Goal: Navigation & Orientation: Find specific page/section

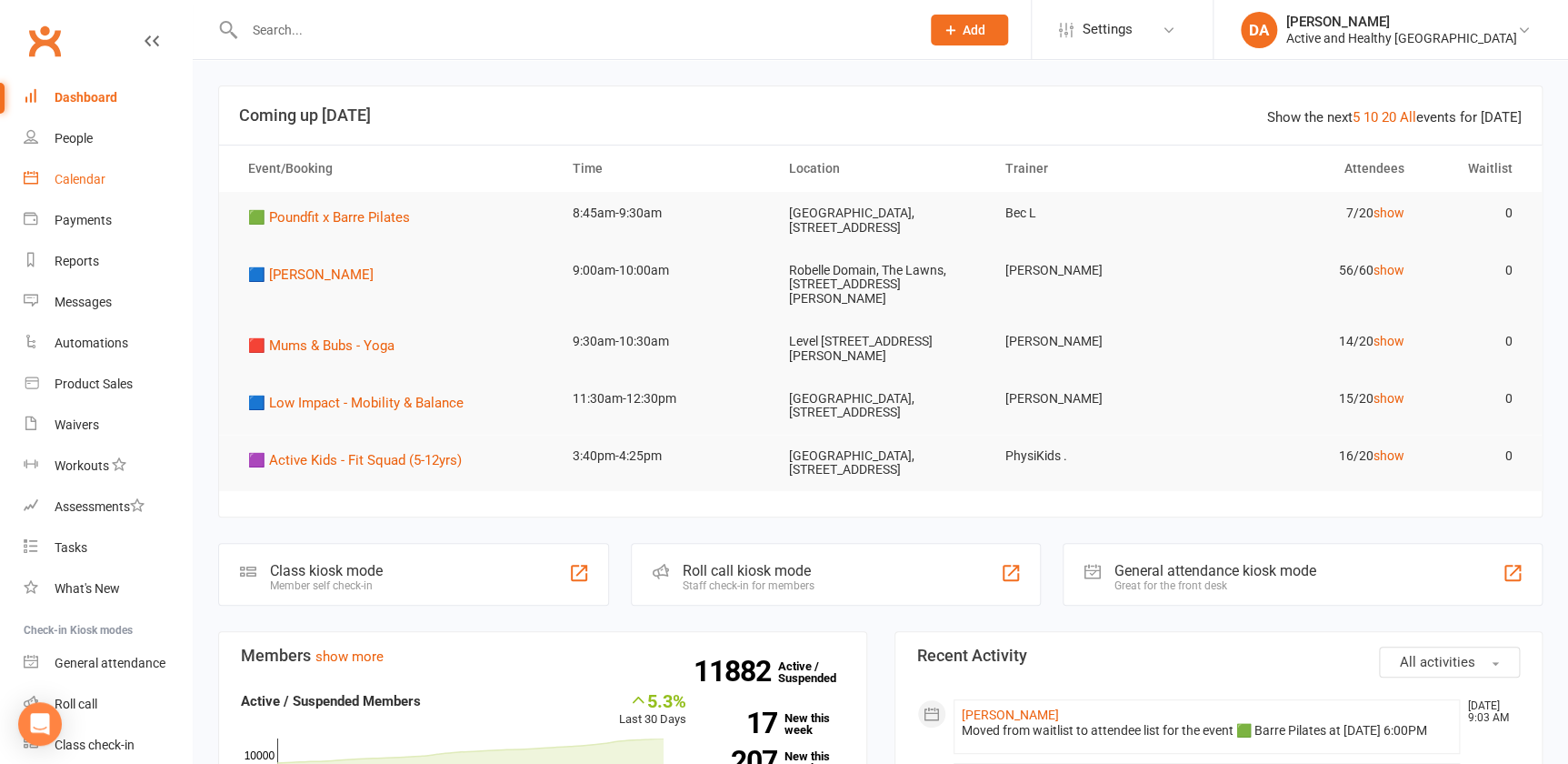
click at [76, 189] on link "Calendar" at bounding box center [108, 179] width 168 height 41
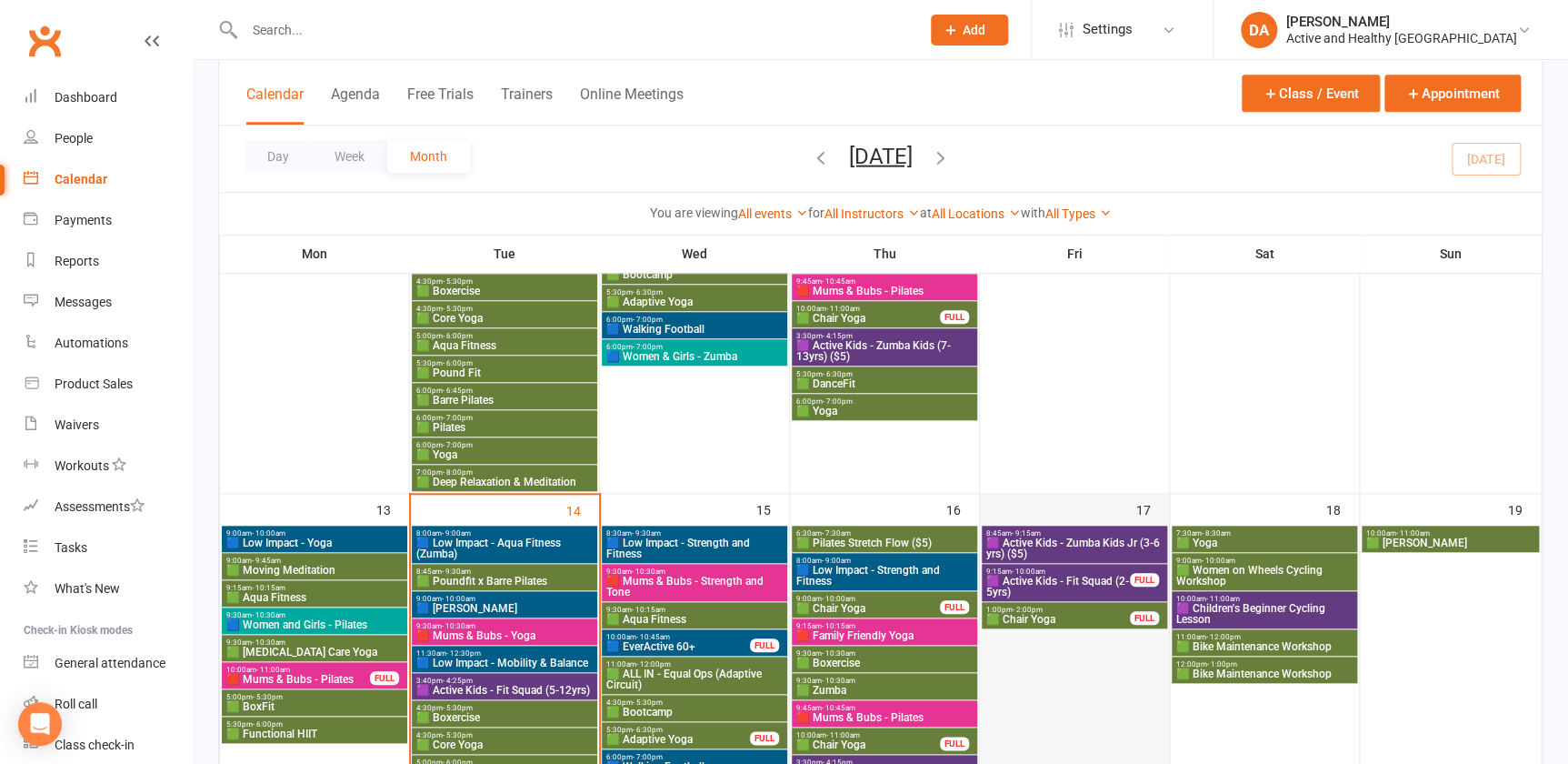
scroll to position [744, 0]
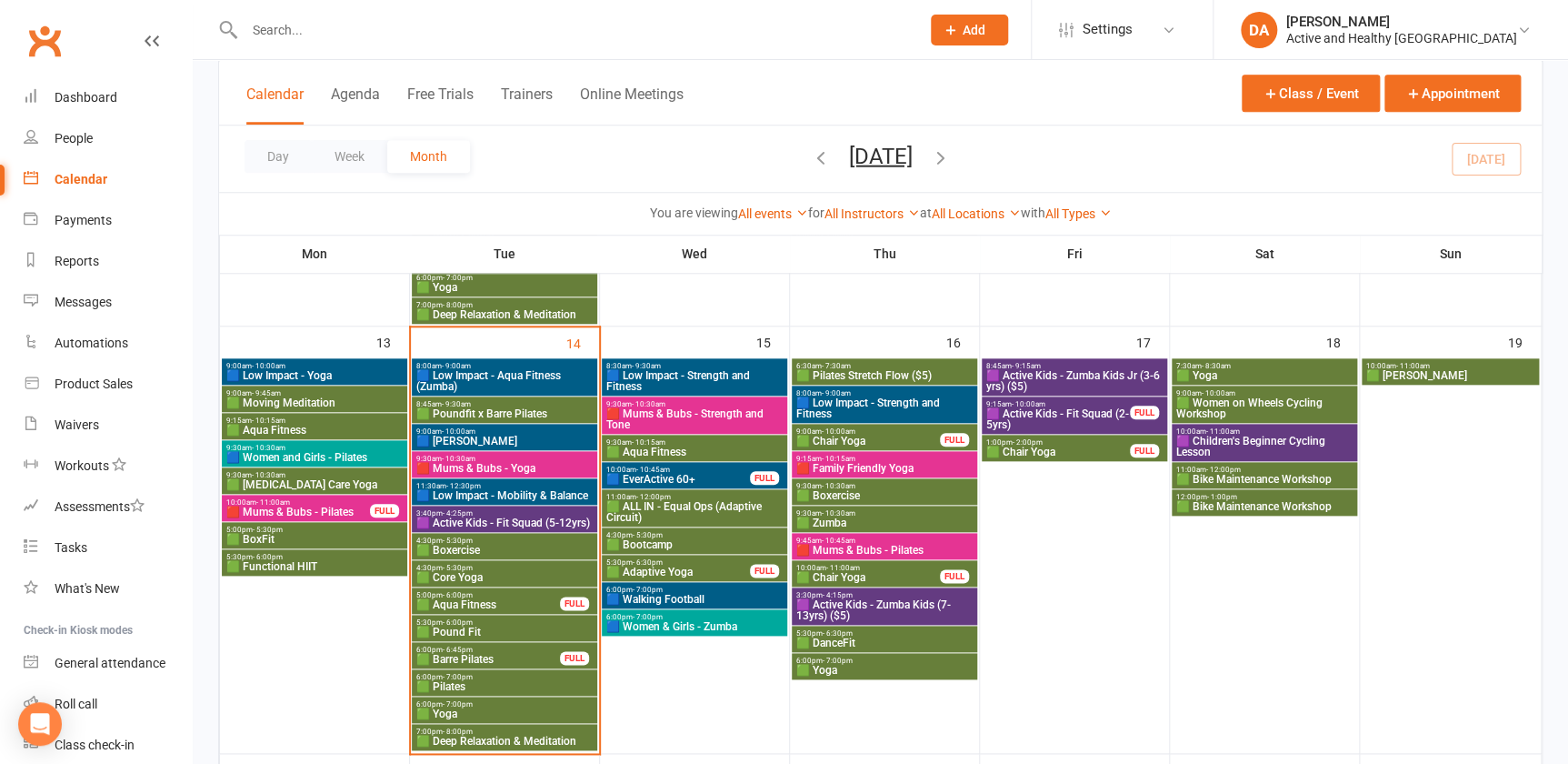
click at [488, 375] on span "🟦 Low Impact - Aqua Fitness (Zumba)" at bounding box center [504, 381] width 178 height 22
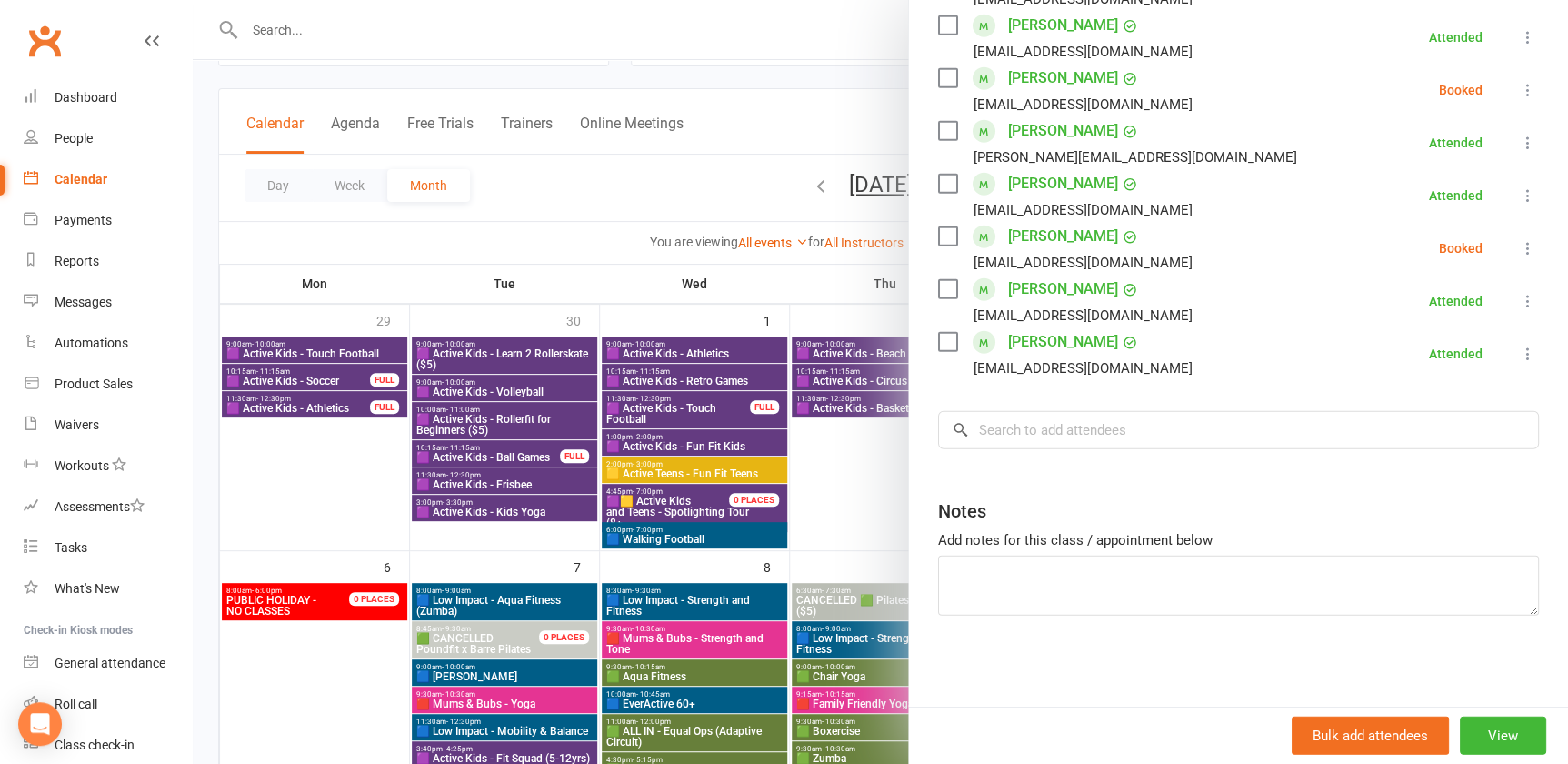
scroll to position [579, 0]
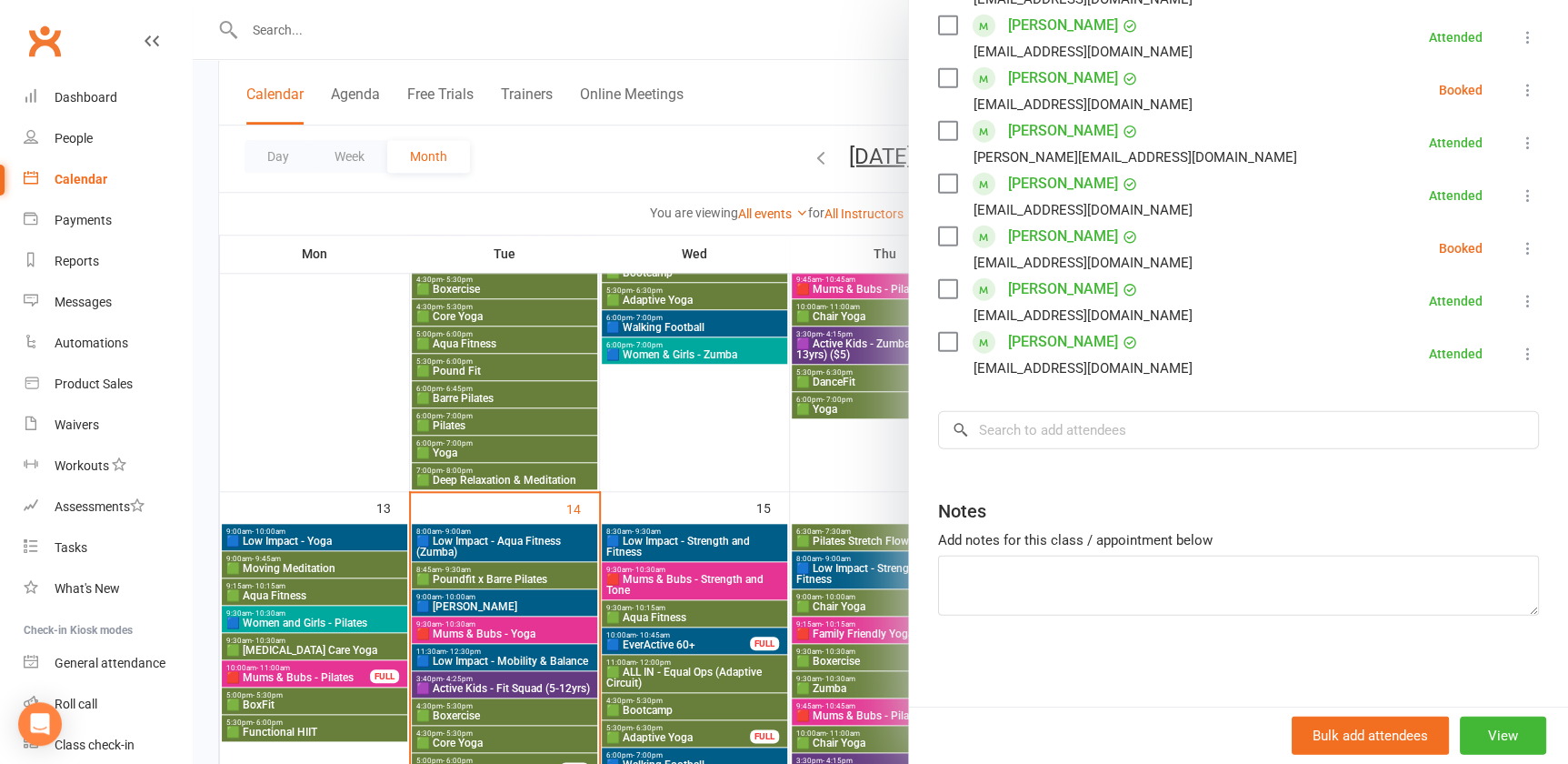
click at [323, 341] on div at bounding box center [880, 382] width 1375 height 764
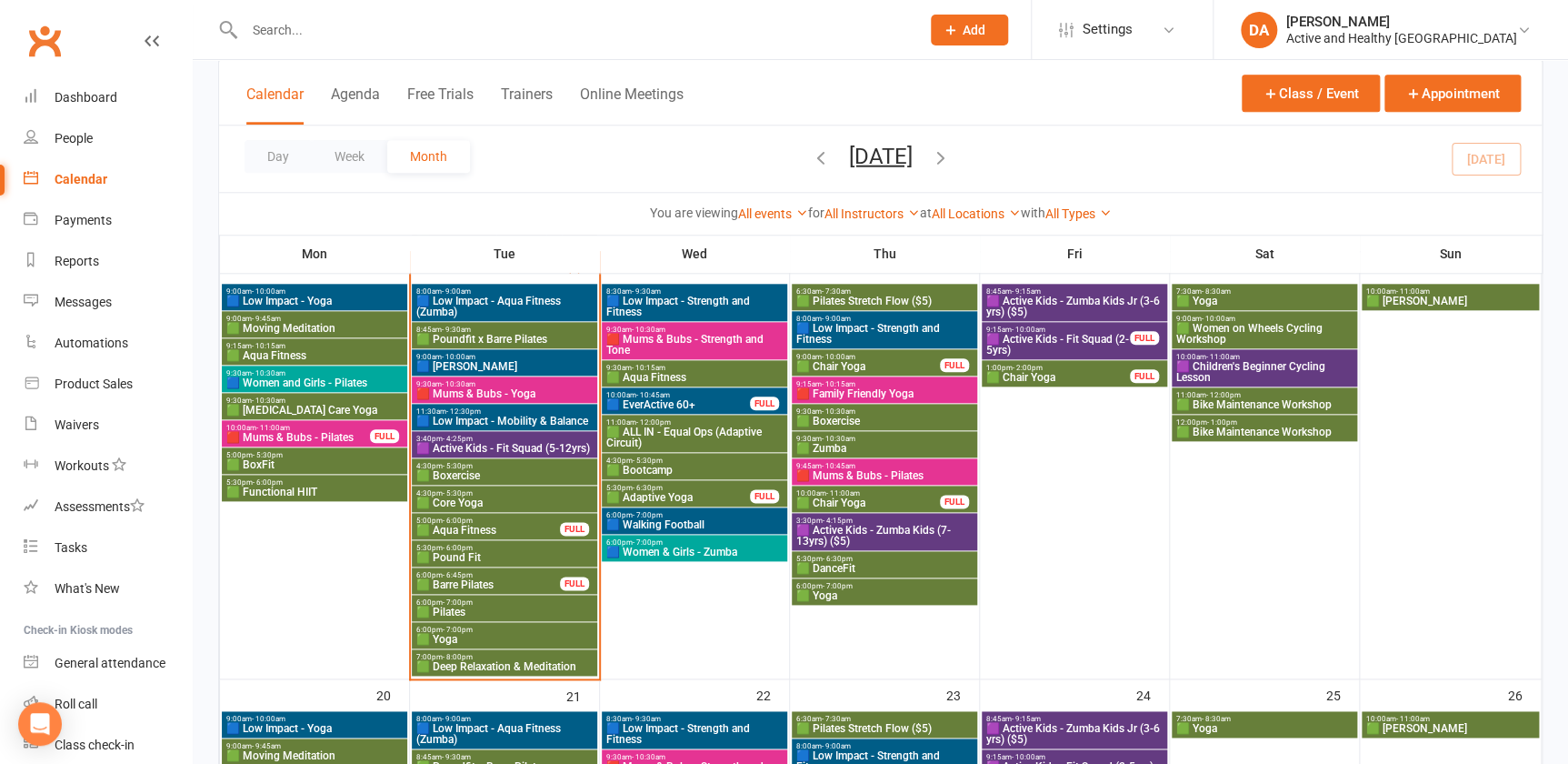
scroll to position [827, 0]
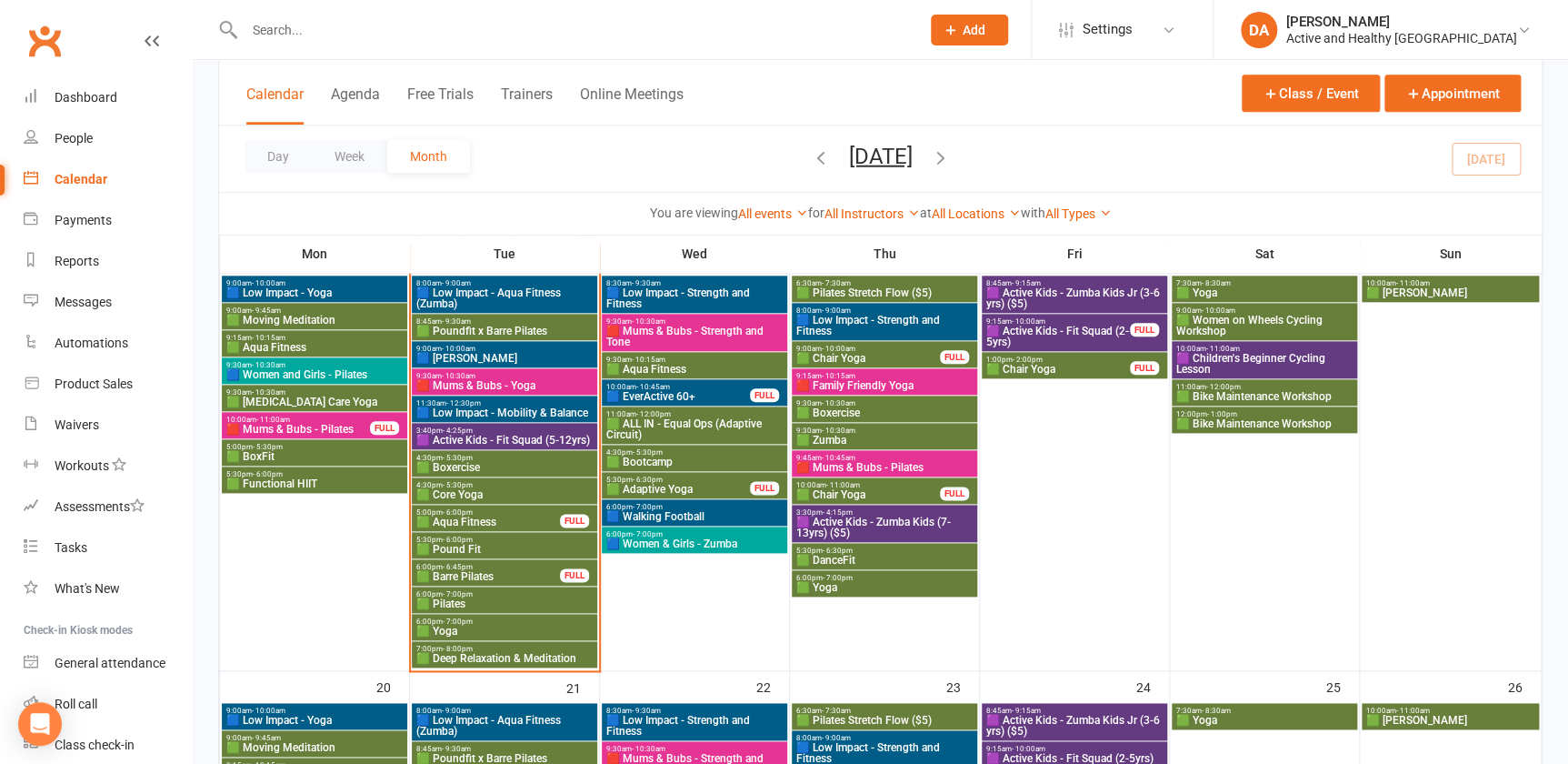
click at [475, 327] on span "🟩 Poundfit x Barre Pilates" at bounding box center [504, 330] width 178 height 11
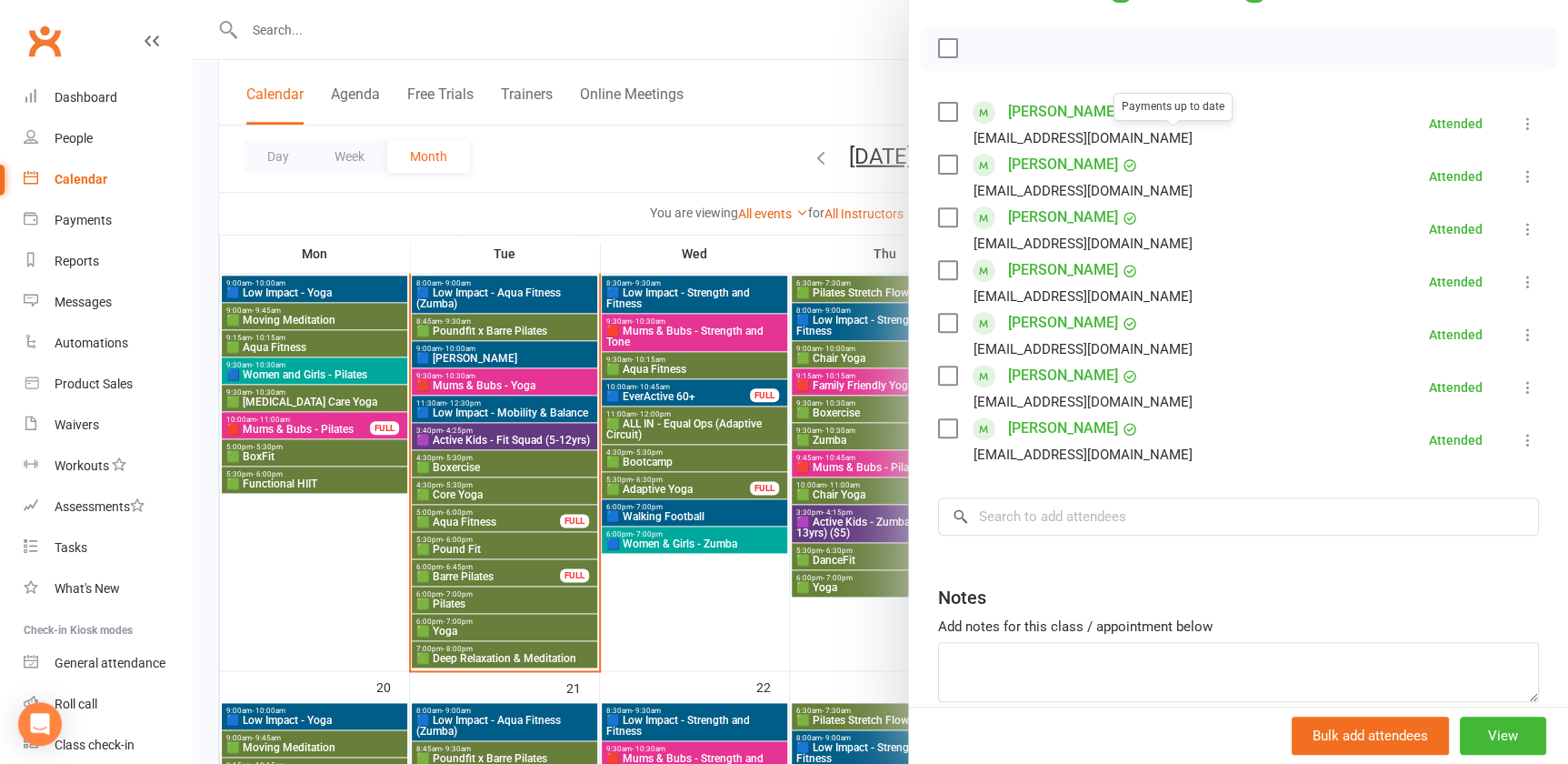
scroll to position [247, 0]
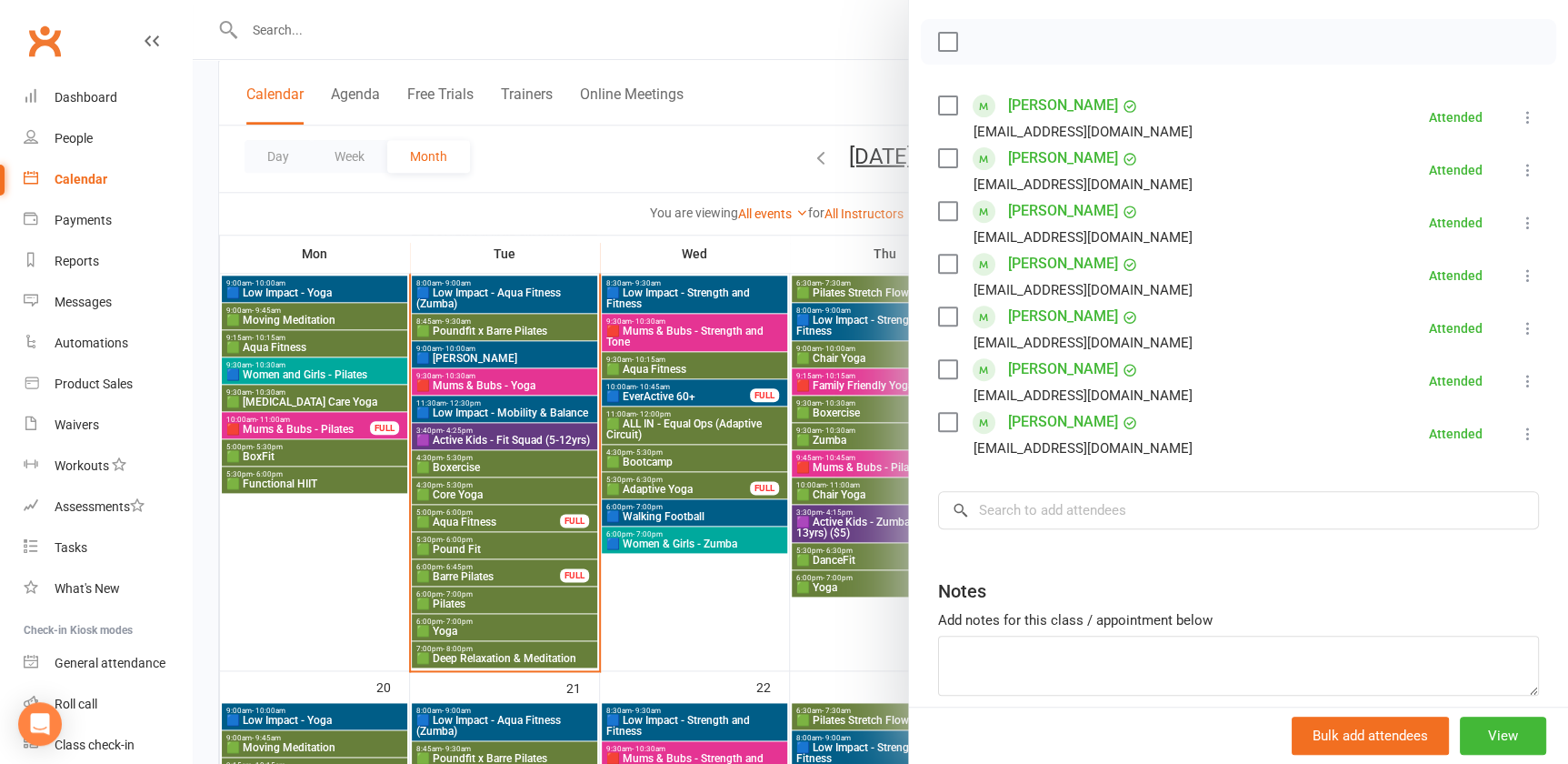
click at [492, 355] on div at bounding box center [880, 382] width 1375 height 764
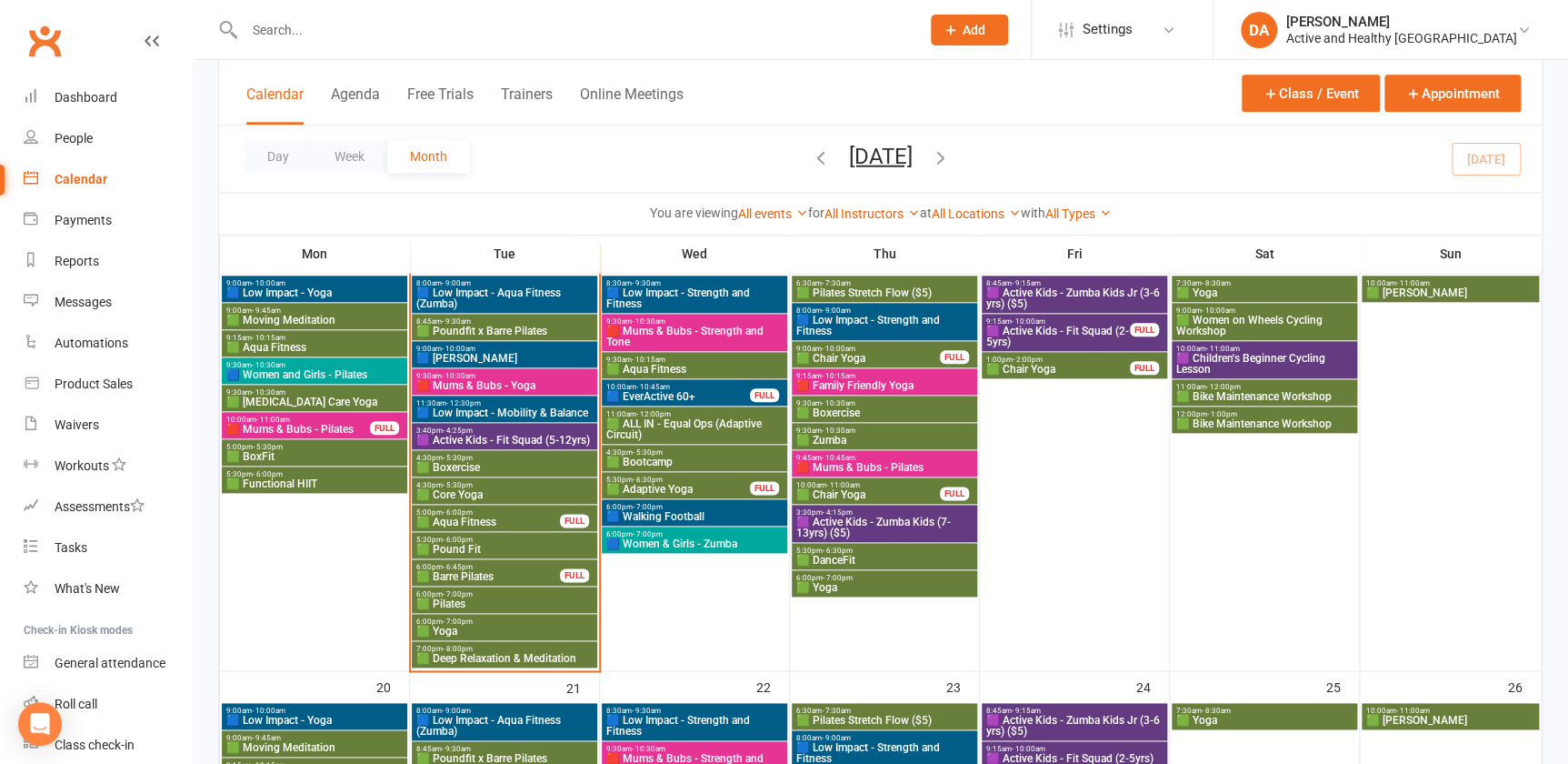
click at [492, 355] on span "🟦 [PERSON_NAME]" at bounding box center [504, 358] width 178 height 11
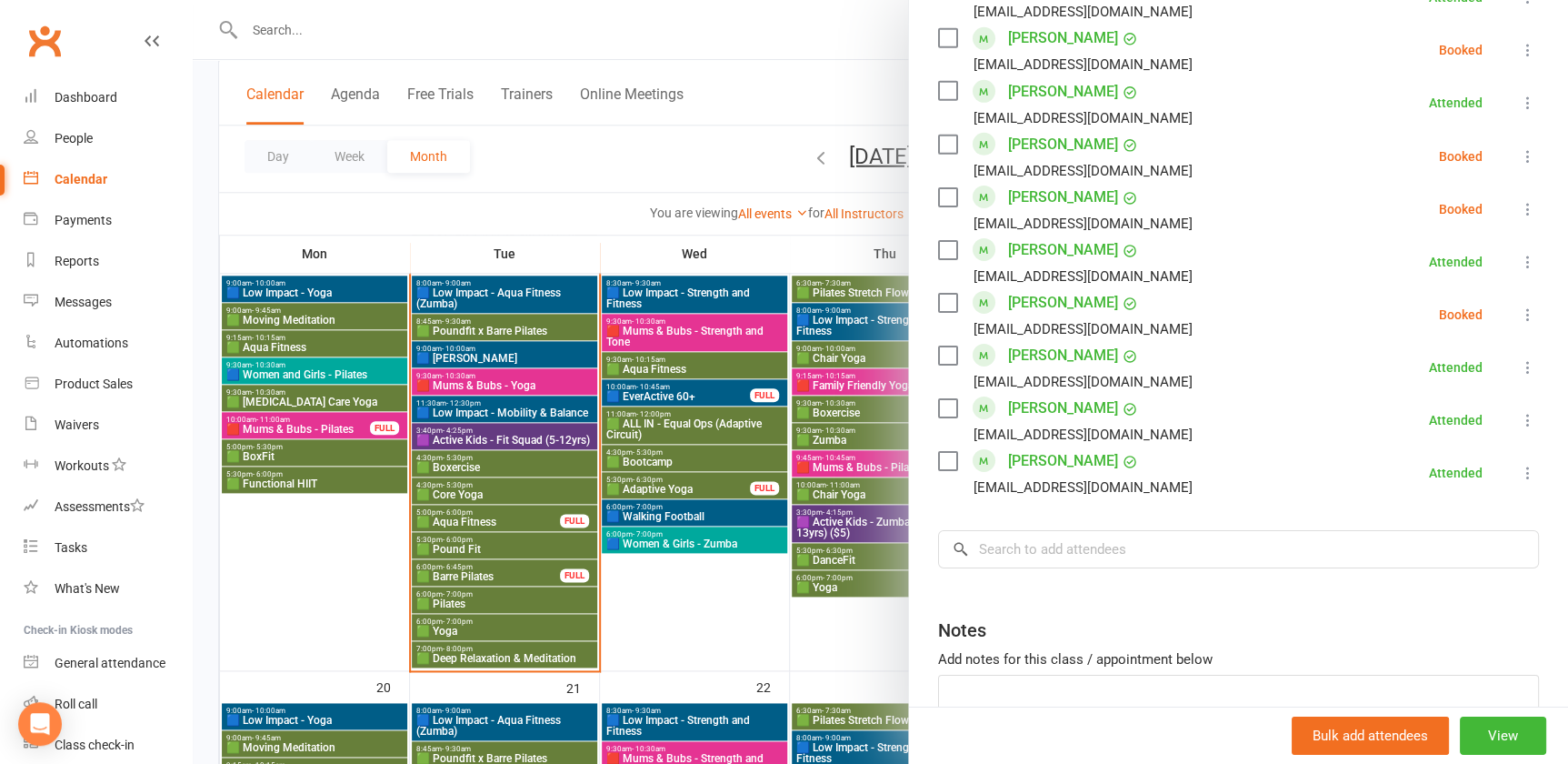
scroll to position [2937, 0]
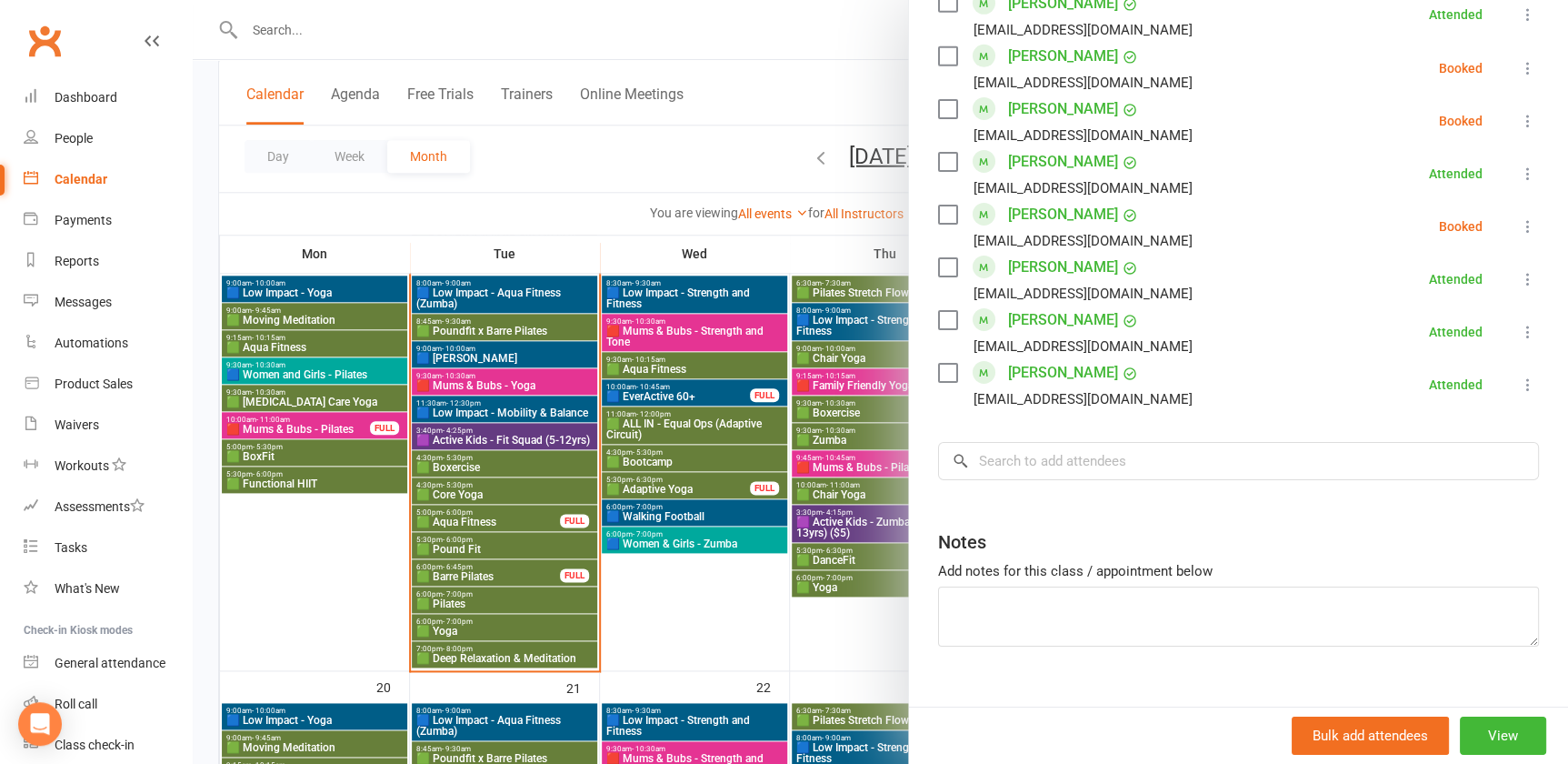
click at [570, 445] on div at bounding box center [880, 382] width 1375 height 764
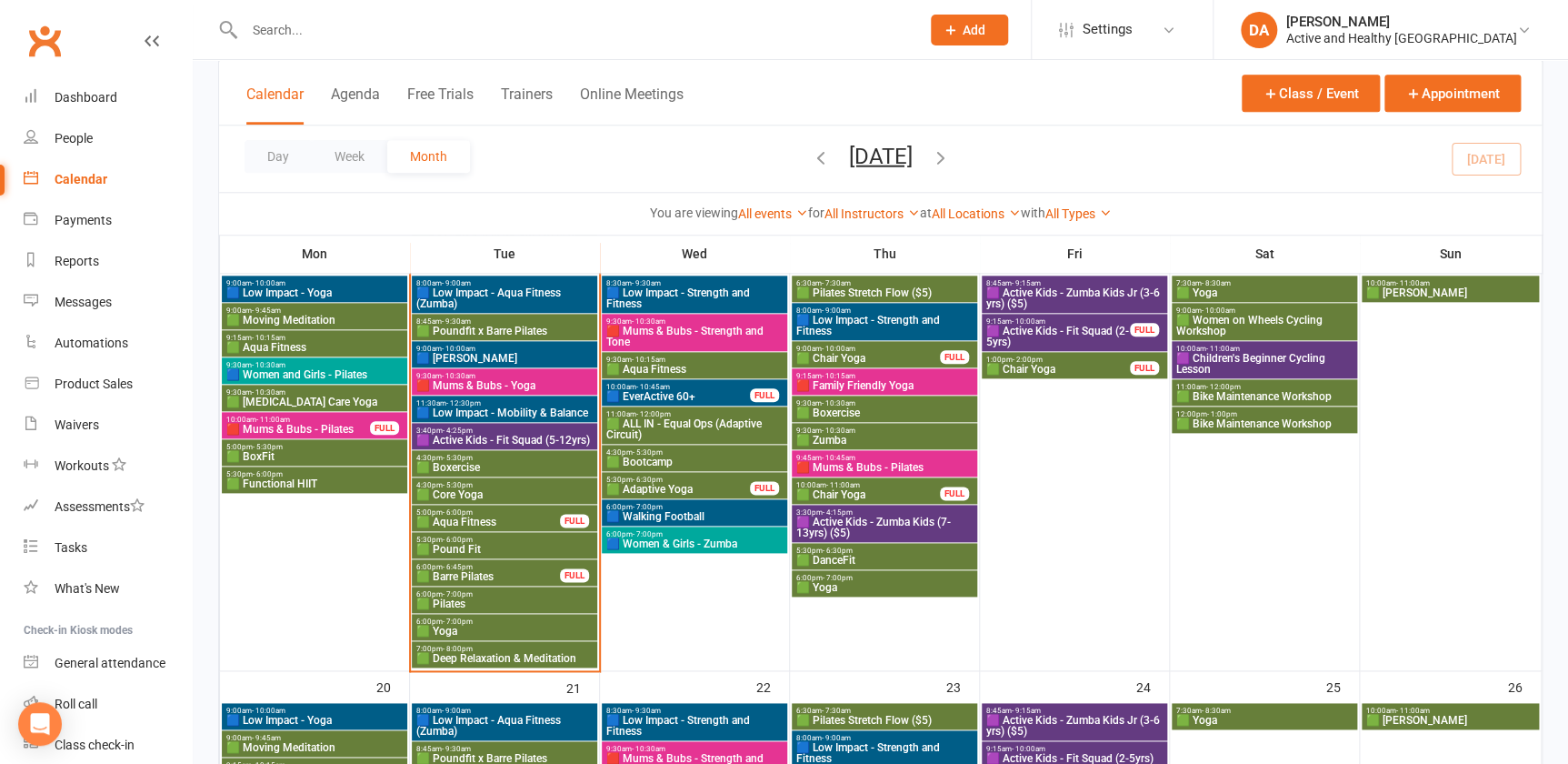
click at [513, 382] on span "🟥 Mums & Bubs - Yoga" at bounding box center [504, 385] width 178 height 11
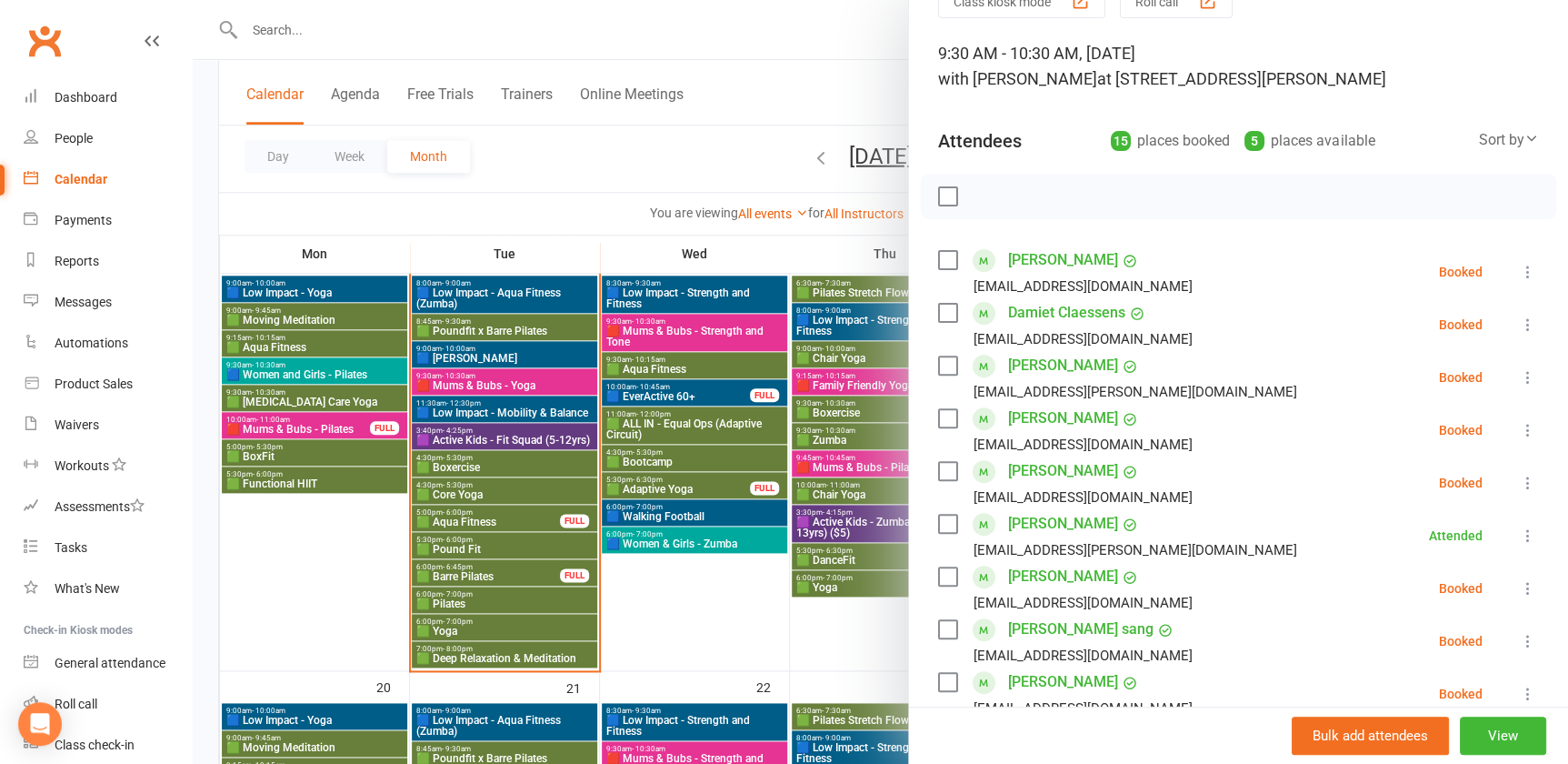
scroll to position [82, 0]
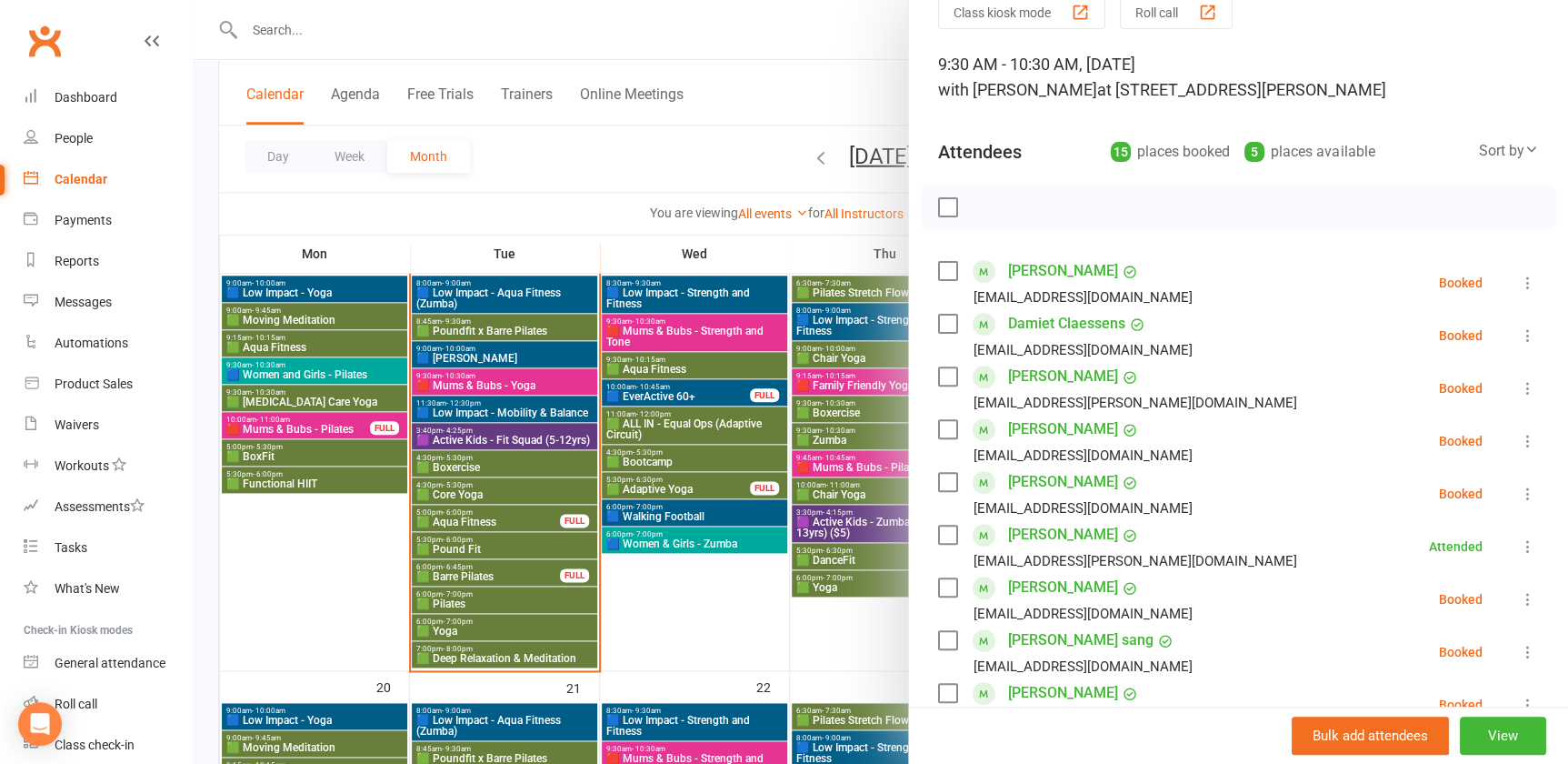
click at [562, 468] on div at bounding box center [880, 382] width 1375 height 764
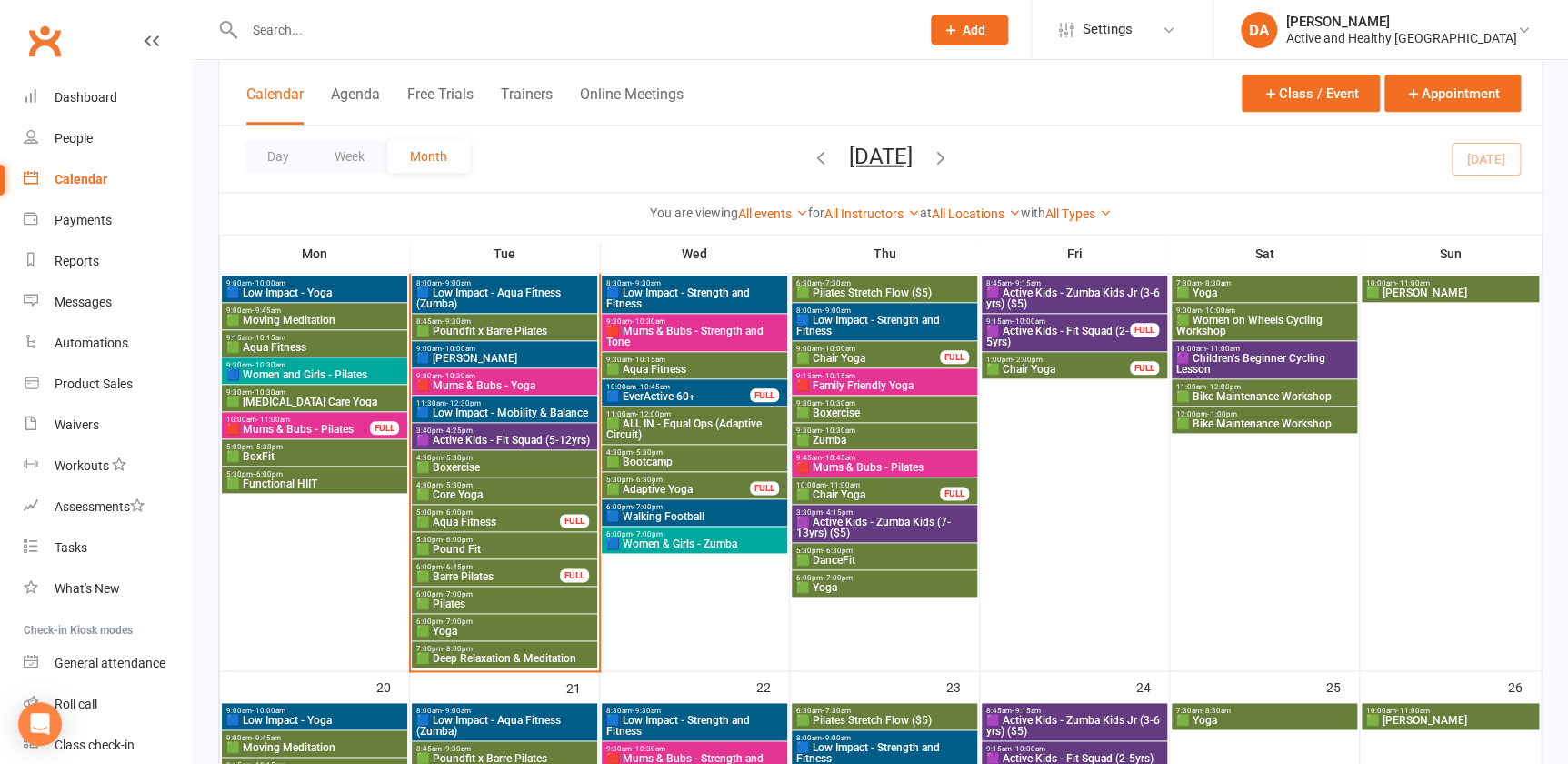
click at [535, 403] on span "11:30am - 12:30pm" at bounding box center [504, 403] width 178 height 8
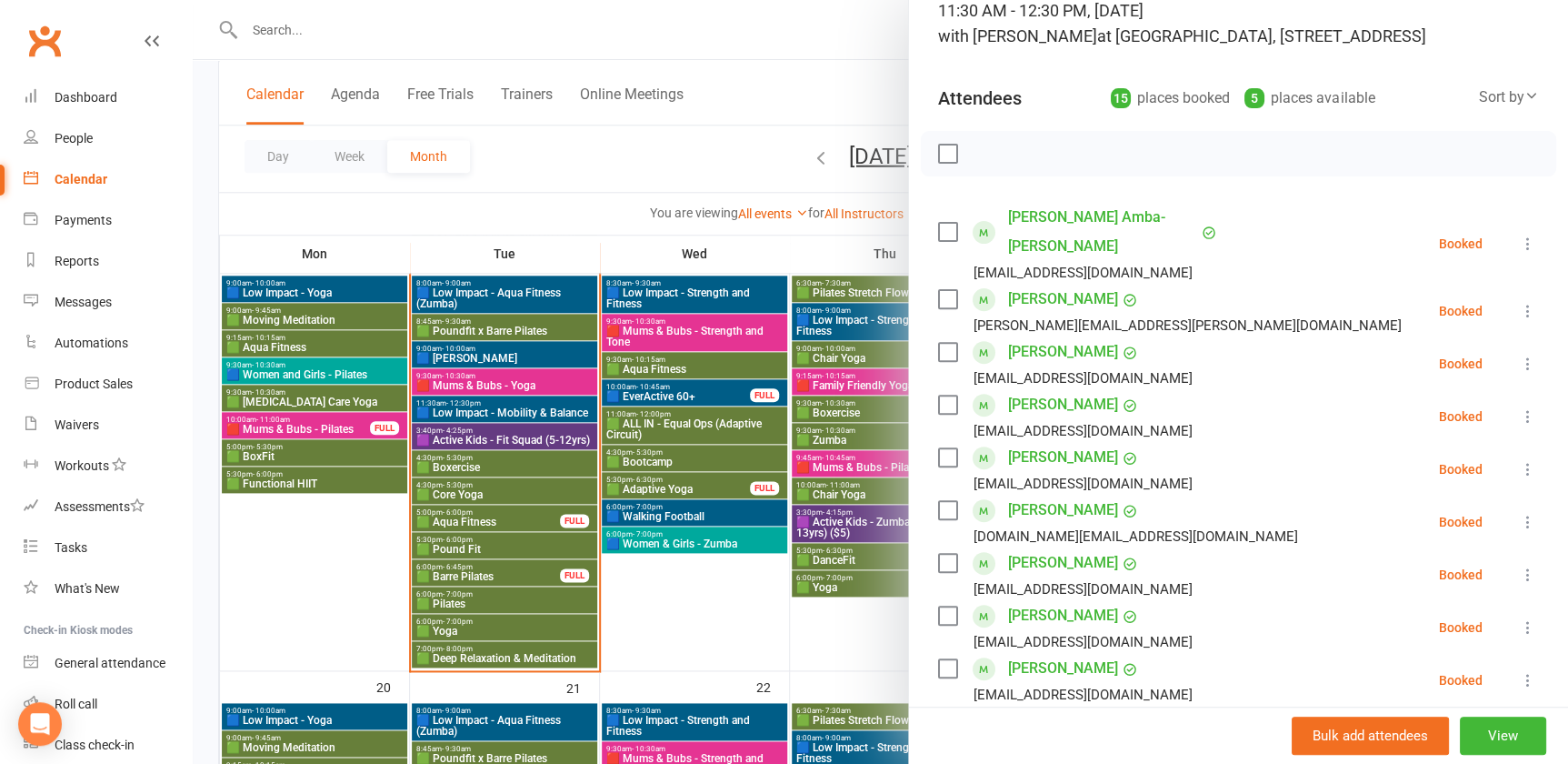
scroll to position [330, 0]
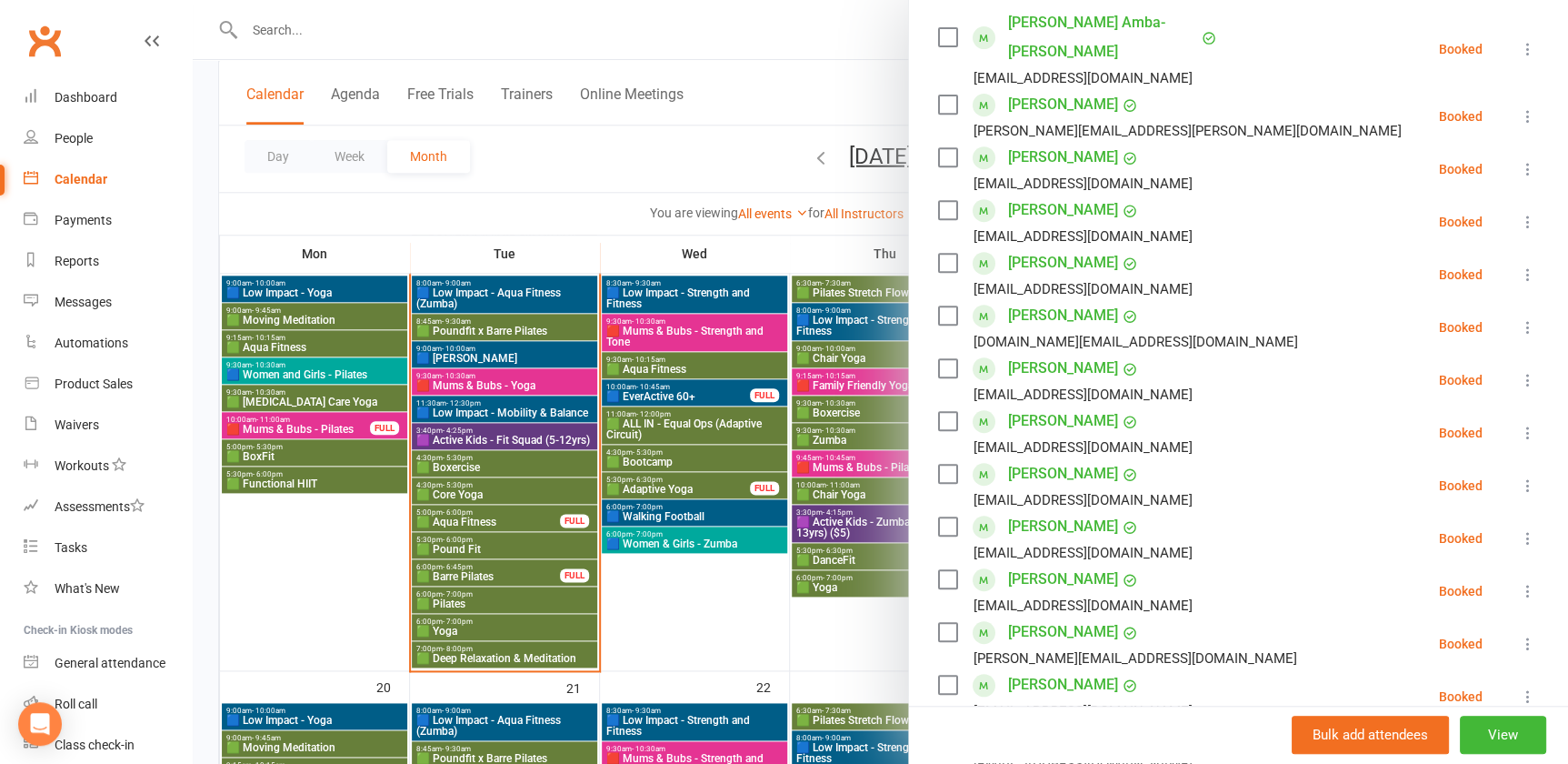
click at [500, 446] on div at bounding box center [880, 382] width 1375 height 764
